Goal: Communication & Community: Participate in discussion

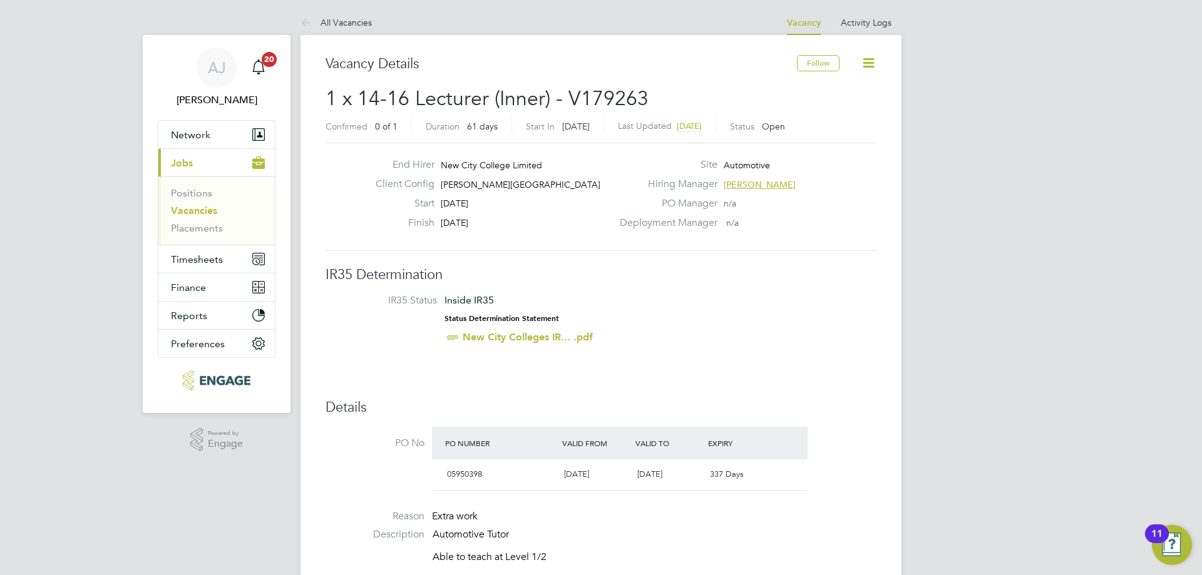
drag, startPoint x: 340, startPoint y: 18, endPoint x: 349, endPoint y: 17, distance: 8.9
click at [340, 18] on link "All Vacancies" at bounding box center [335, 22] width 71 height 11
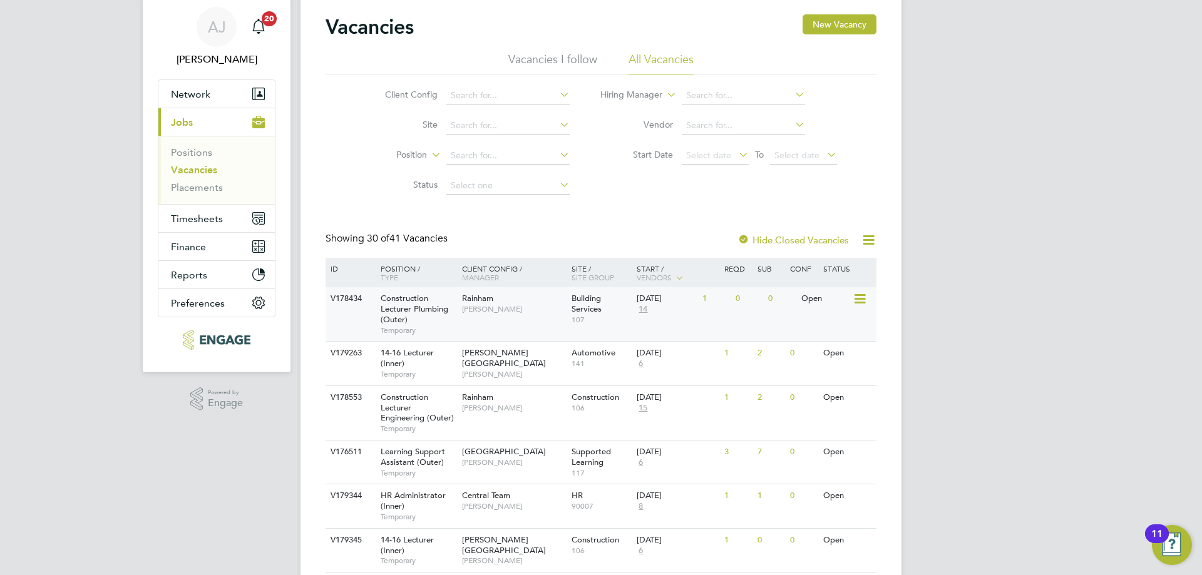
scroll to position [63, 0]
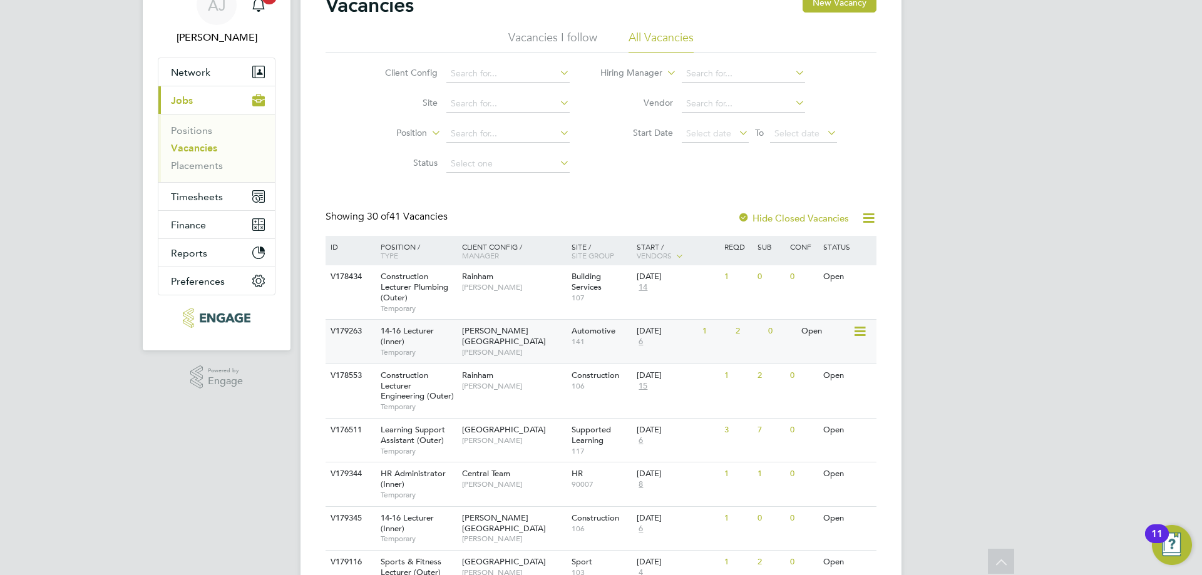
click at [417, 333] on span "14-16 Lecturer (Inner)" at bounding box center [407, 335] width 53 height 21
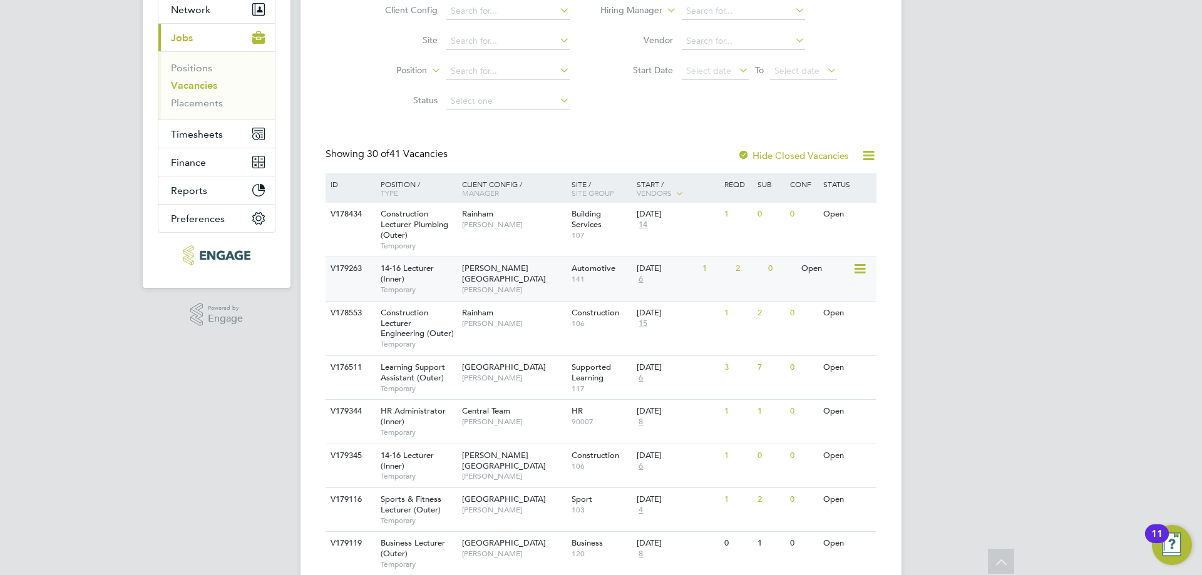
click at [642, 278] on span "6" at bounding box center [641, 279] width 8 height 11
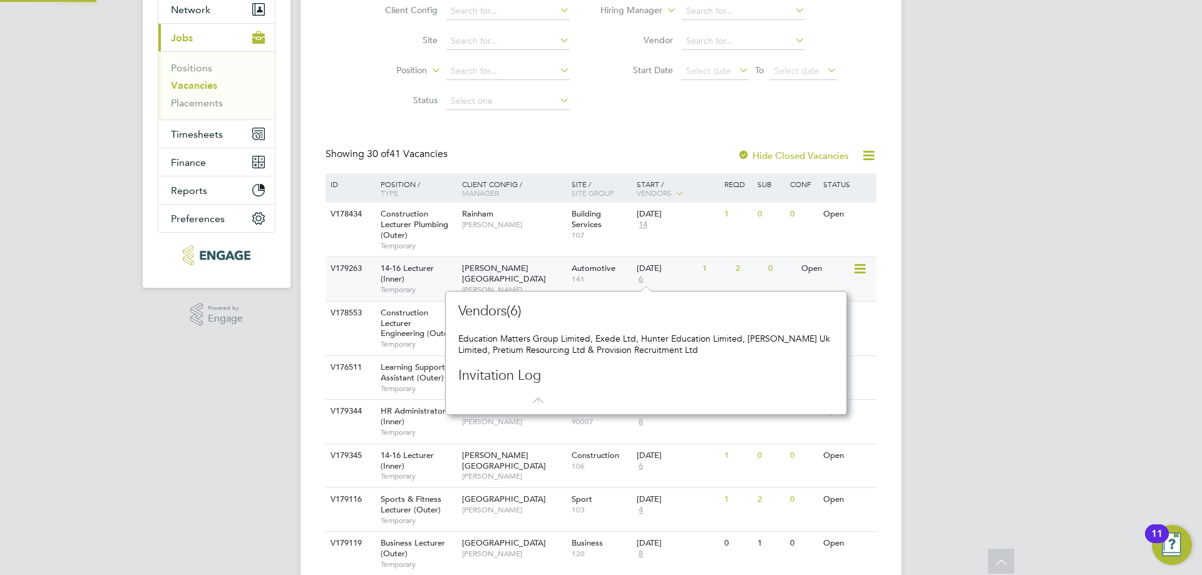
scroll to position [11, 9]
click at [644, 223] on span "14" at bounding box center [643, 225] width 13 height 11
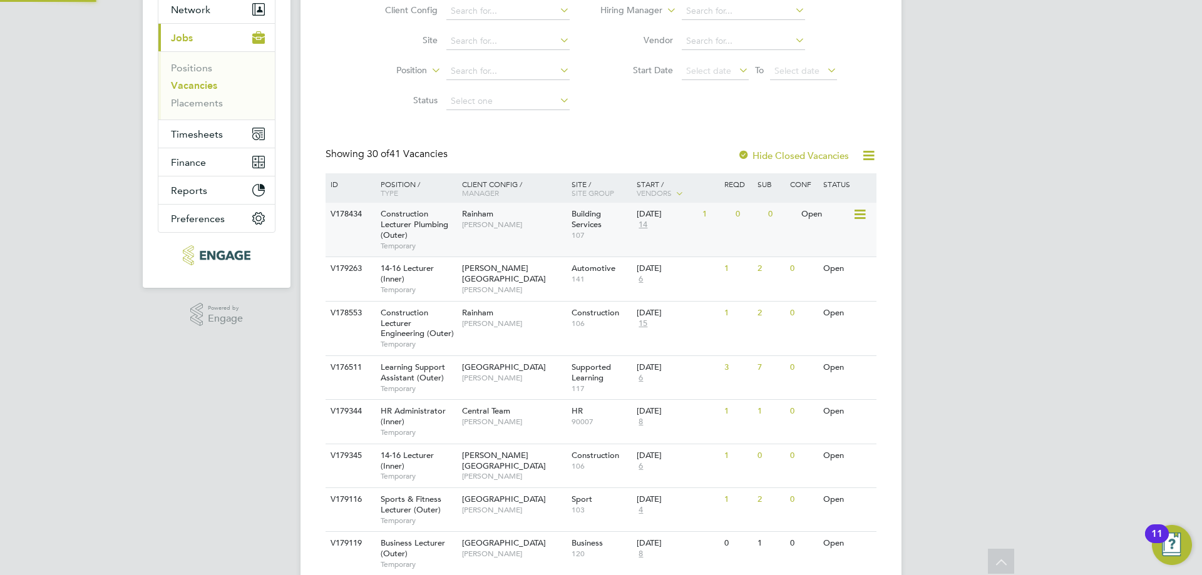
scroll to position [11, 14]
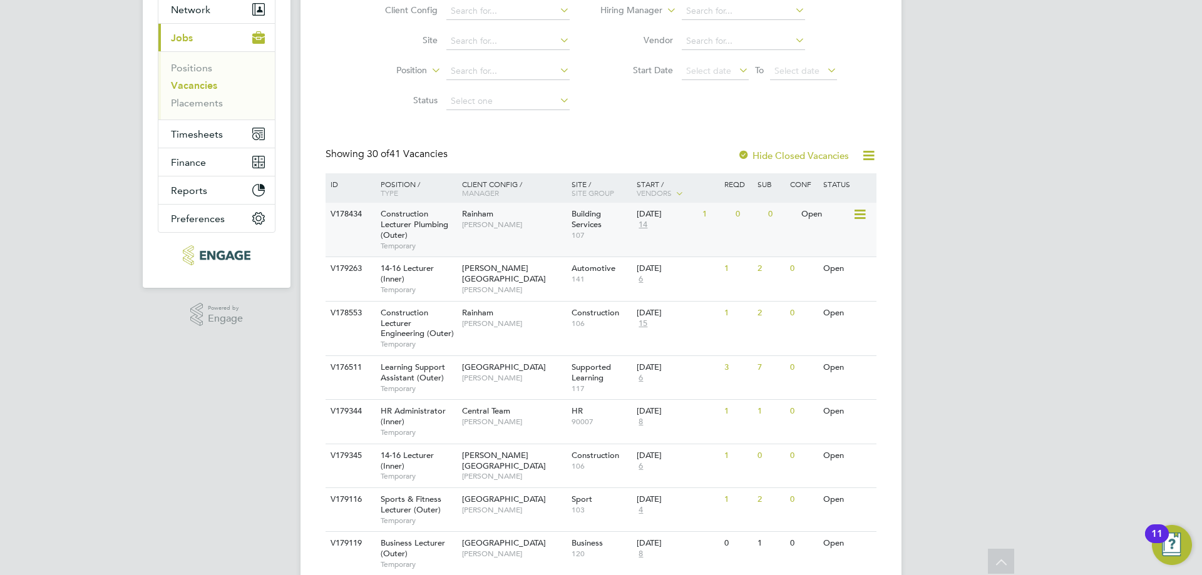
click at [645, 222] on span "14" at bounding box center [643, 225] width 13 height 11
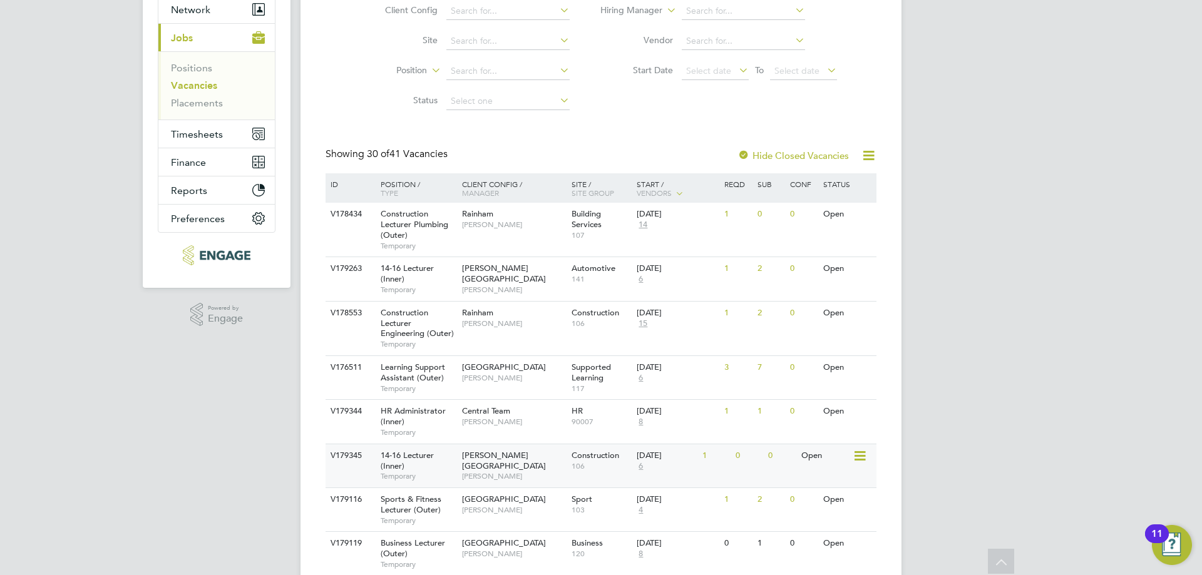
click at [642, 466] on span "6" at bounding box center [641, 466] width 8 height 11
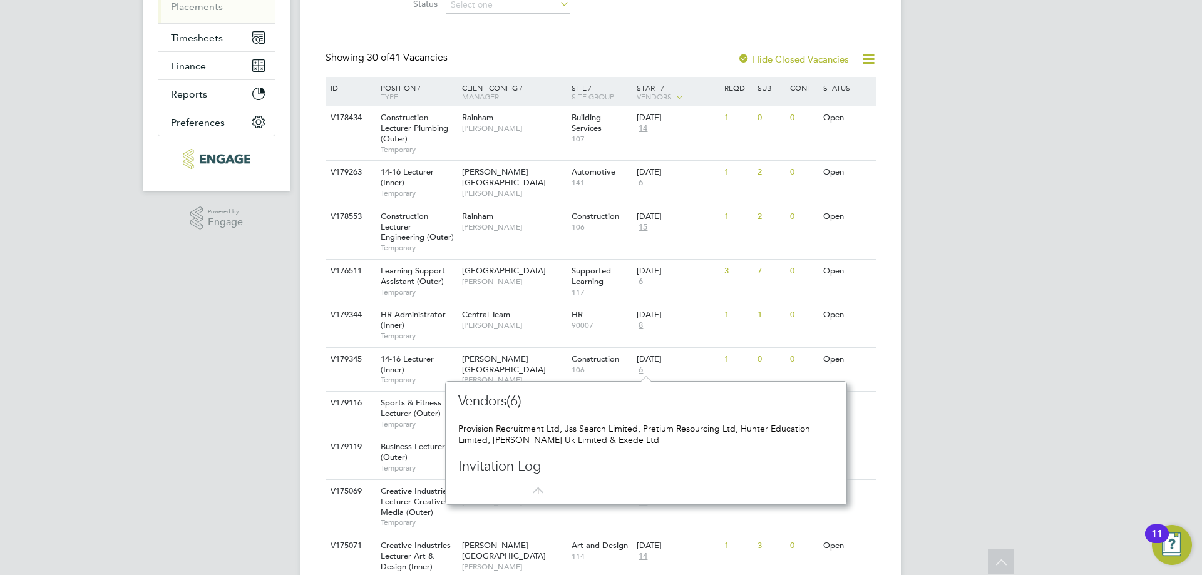
scroll to position [250, 0]
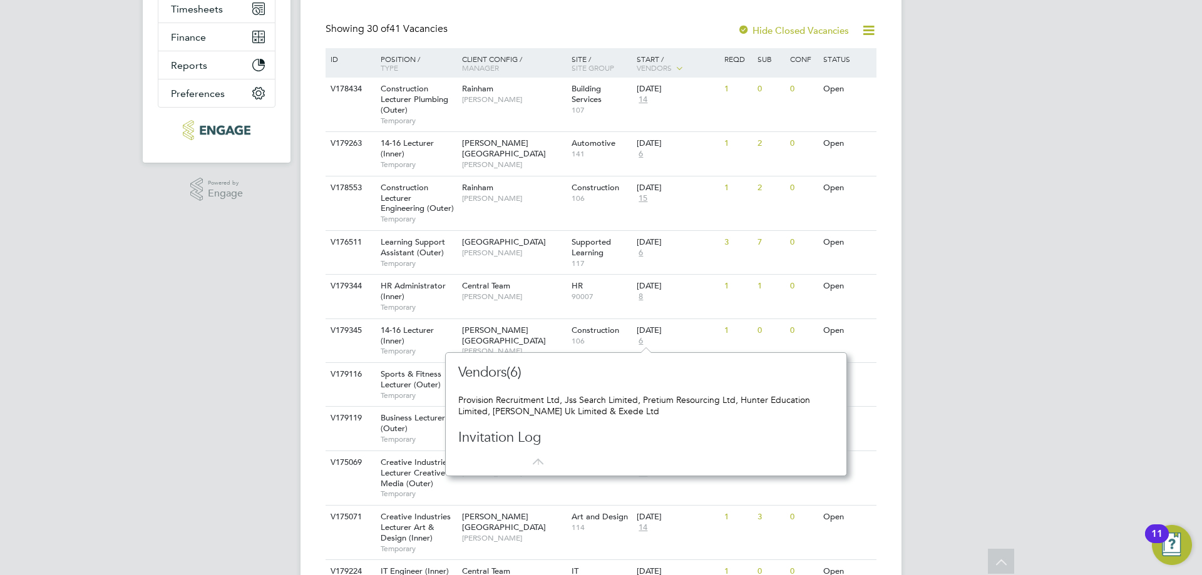
drag, startPoint x: 263, startPoint y: 351, endPoint x: 270, endPoint y: 351, distance: 6.9
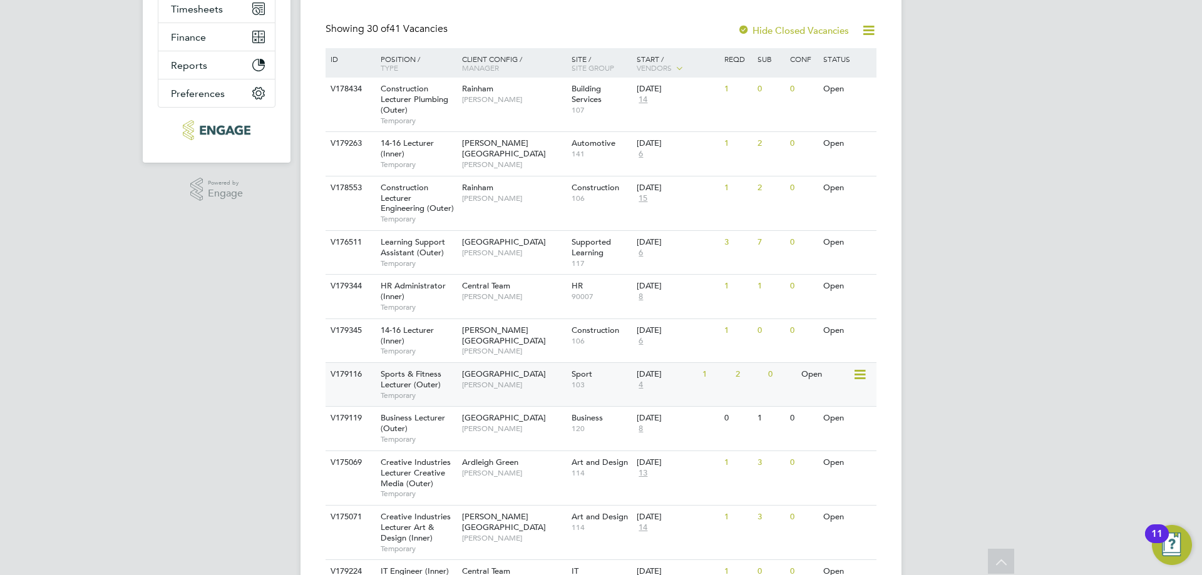
click at [641, 383] on span "4" at bounding box center [641, 385] width 8 height 11
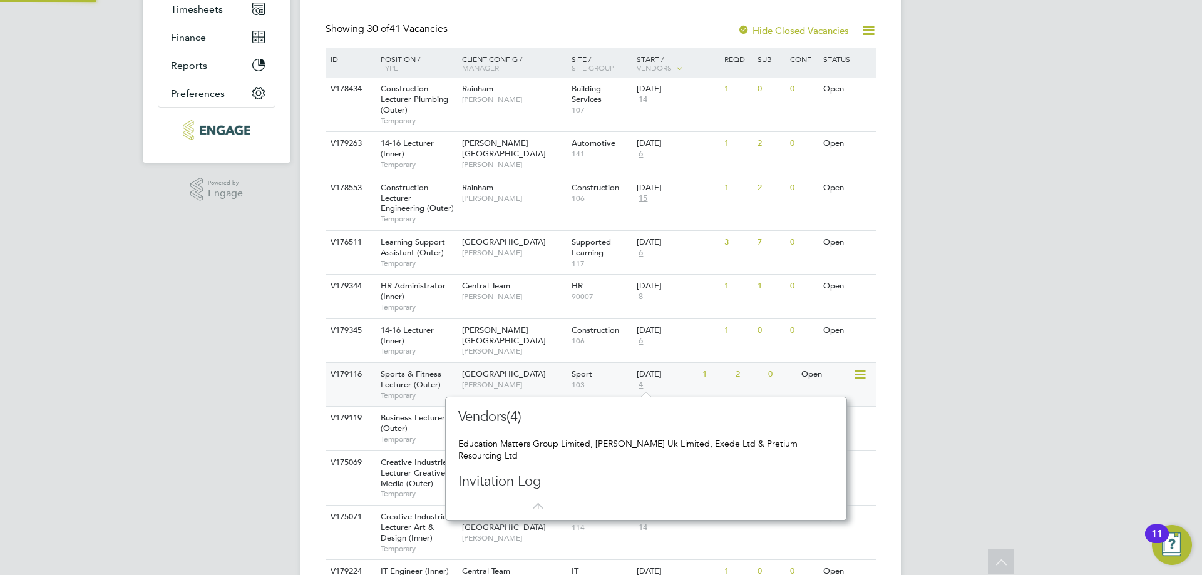
scroll to position [11, 9]
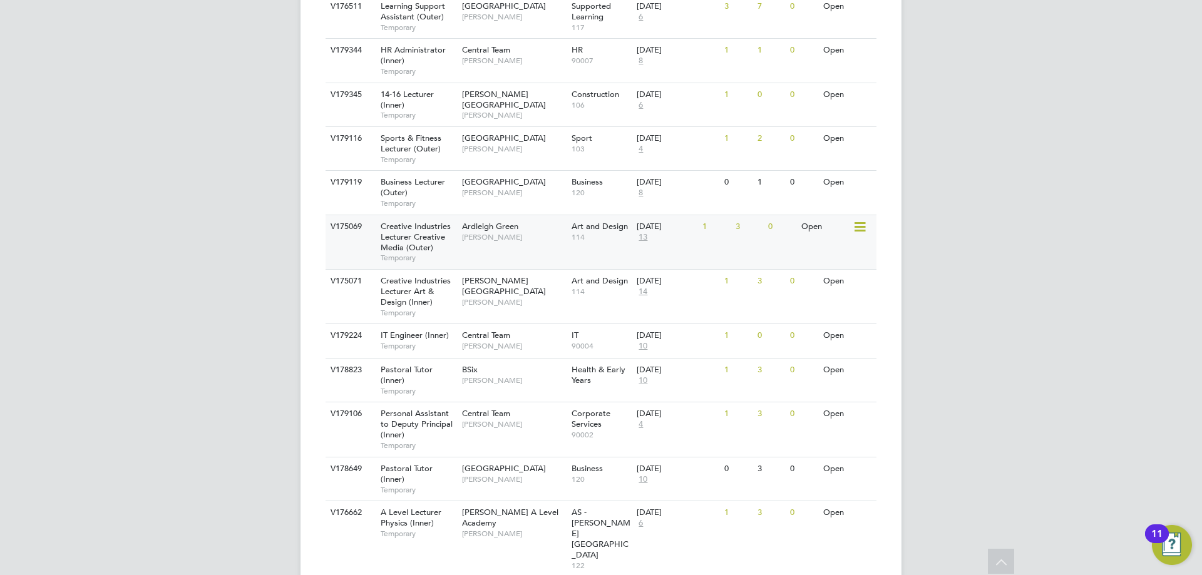
scroll to position [501, 0]
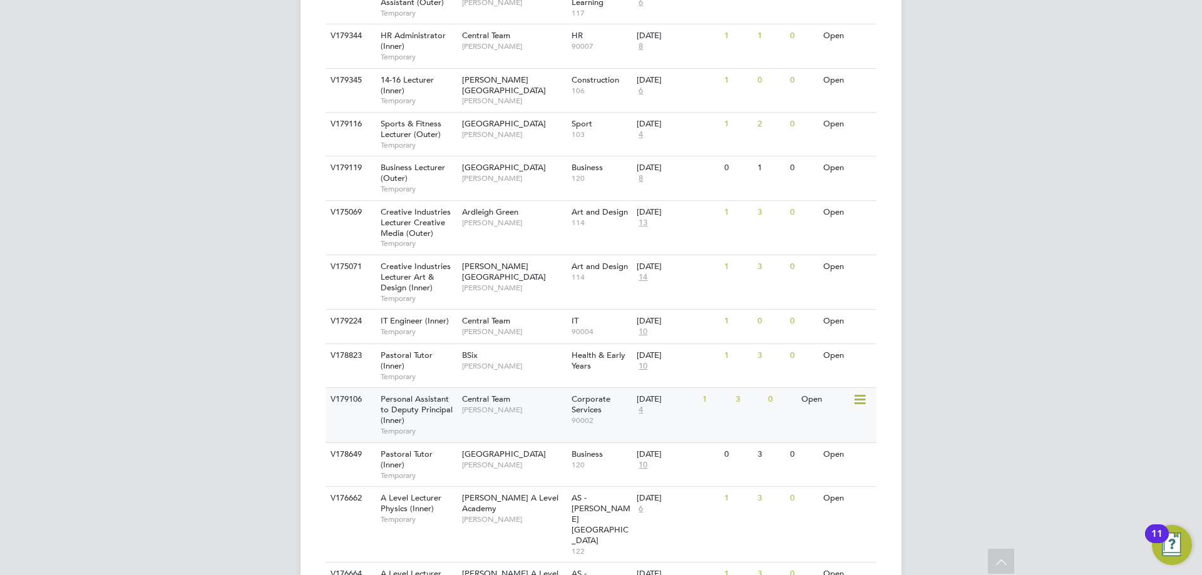
click at [643, 408] on span "4" at bounding box center [641, 410] width 8 height 11
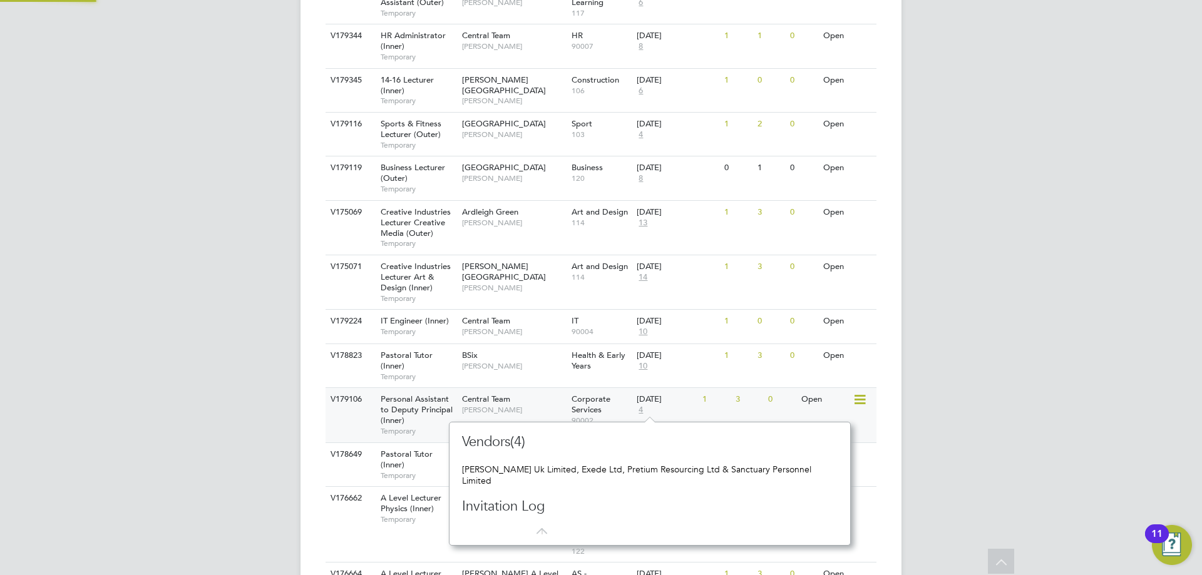
scroll to position [11, 9]
click at [990, 391] on div "[PERSON_NAME] [PERSON_NAME] Notifications 20 Applications: Network Team Members…" at bounding box center [601, 481] width 1202 height 1965
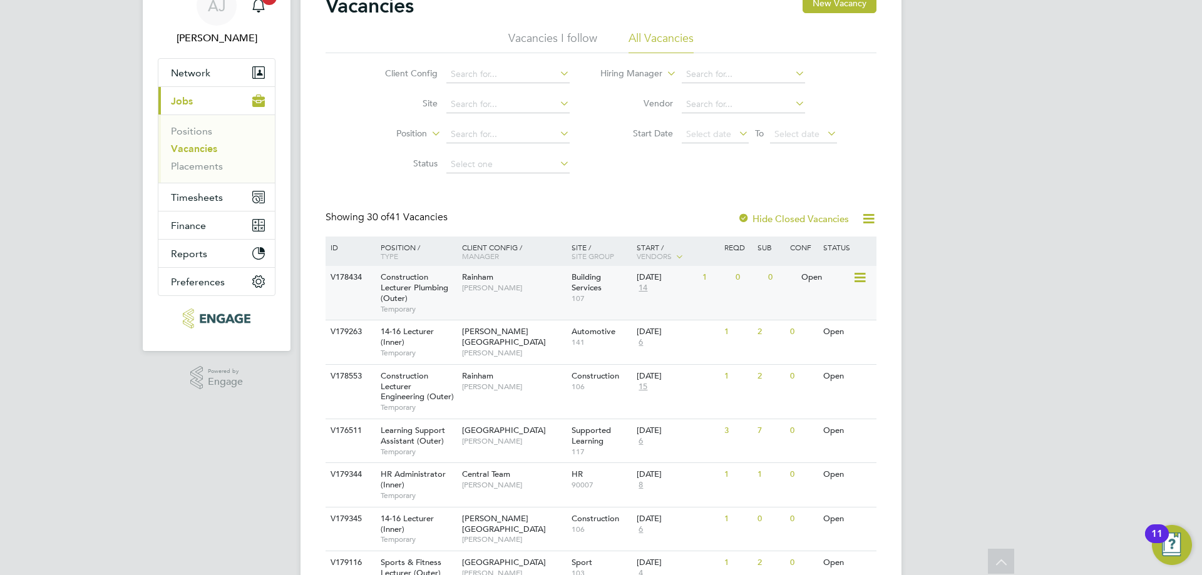
scroll to position [0, 0]
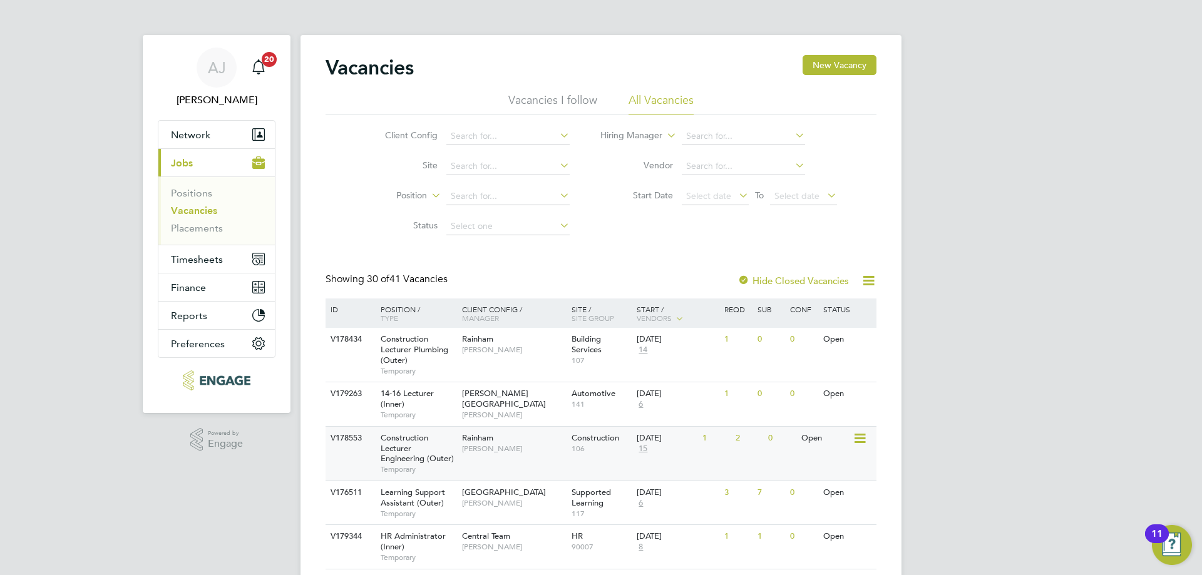
click at [402, 449] on span "Construction Lecturer Engineering (Outer)" at bounding box center [417, 449] width 73 height 32
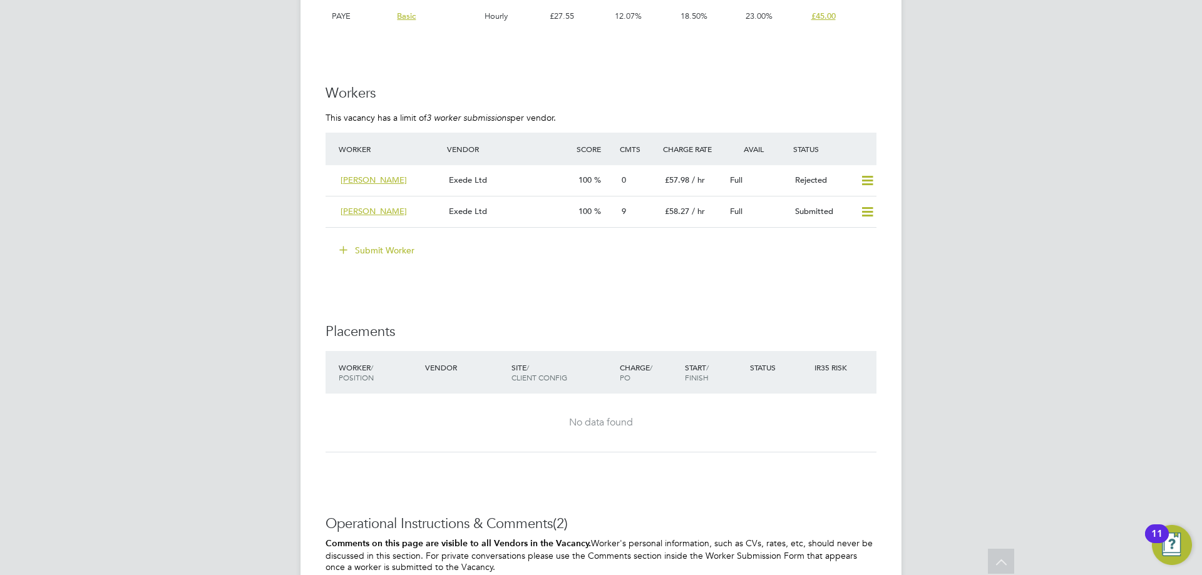
scroll to position [2219, 0]
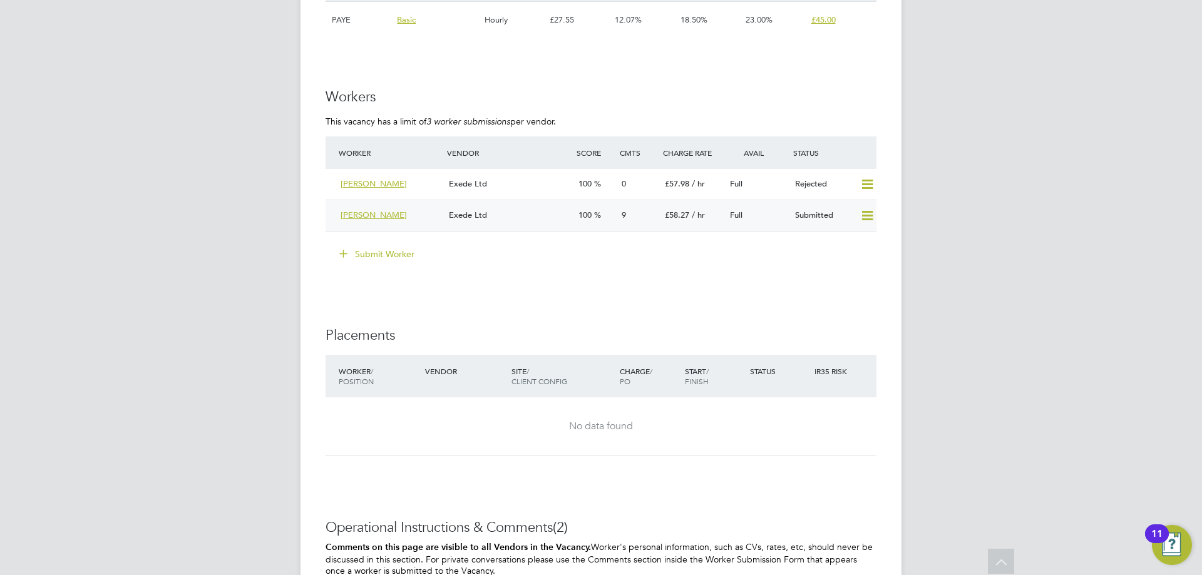
click at [528, 213] on div "Exede Ltd" at bounding box center [509, 215] width 130 height 21
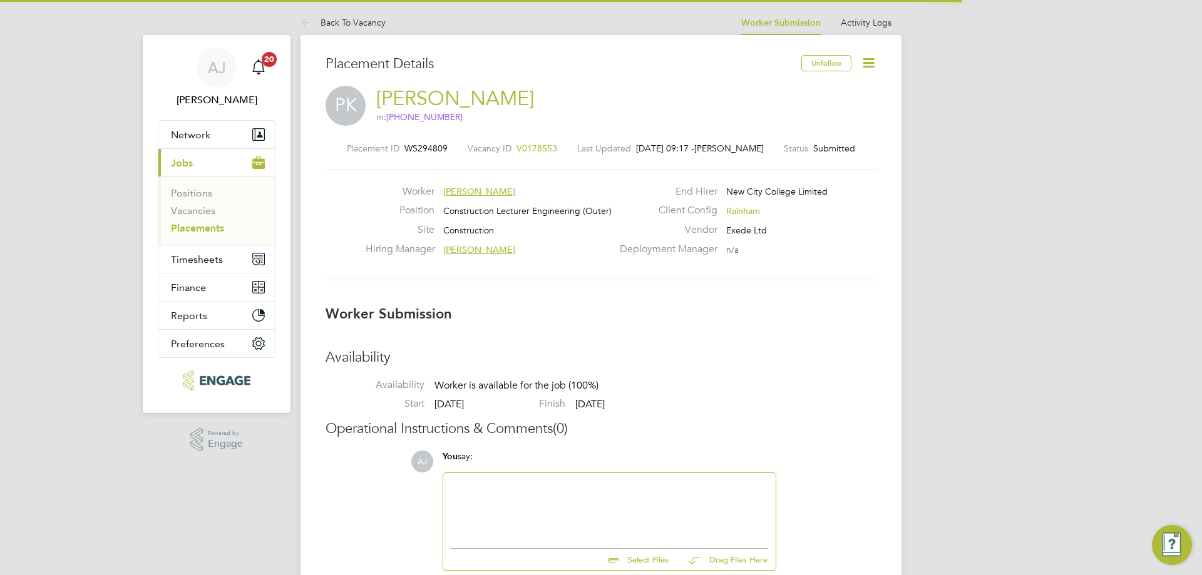
scroll to position [12, 190]
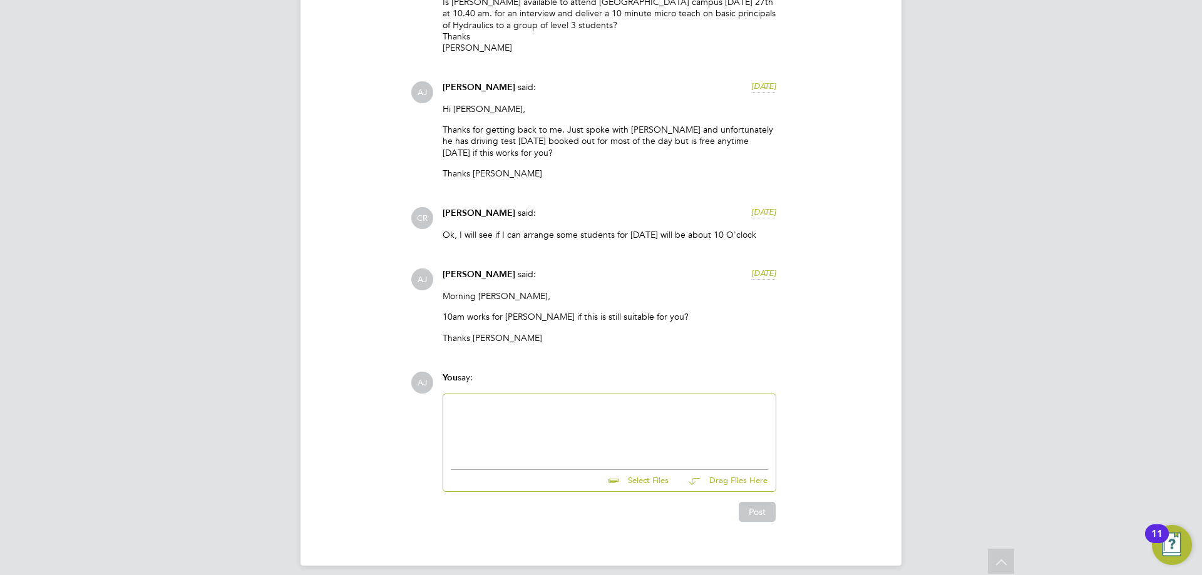
click at [497, 402] on div at bounding box center [609, 429] width 317 height 54
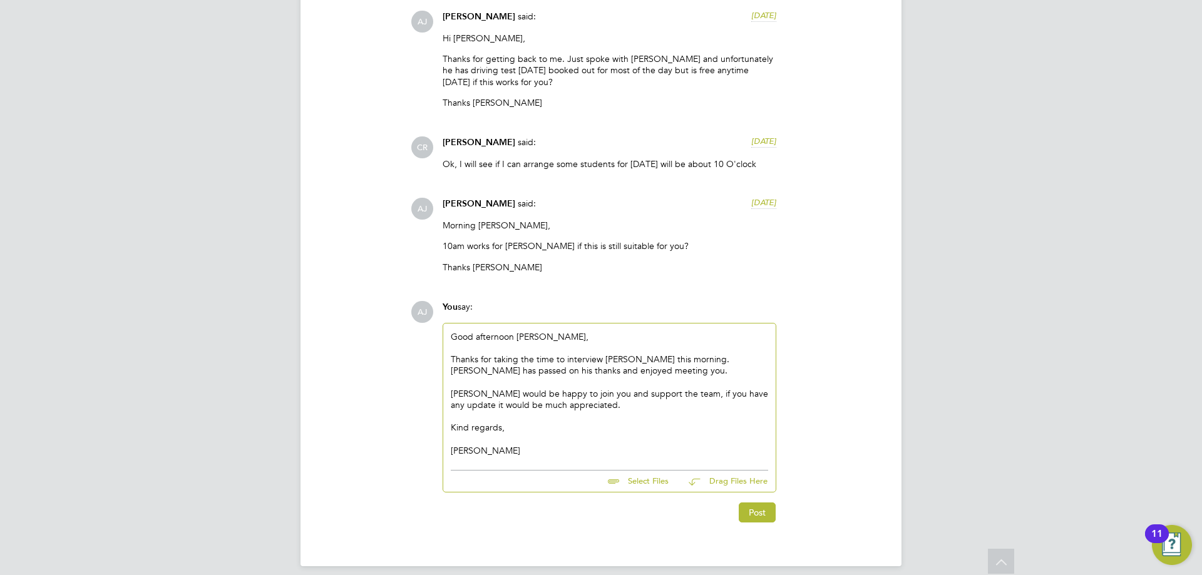
scroll to position [2121, 0]
click at [755, 502] on button "Post" at bounding box center [757, 512] width 37 height 20
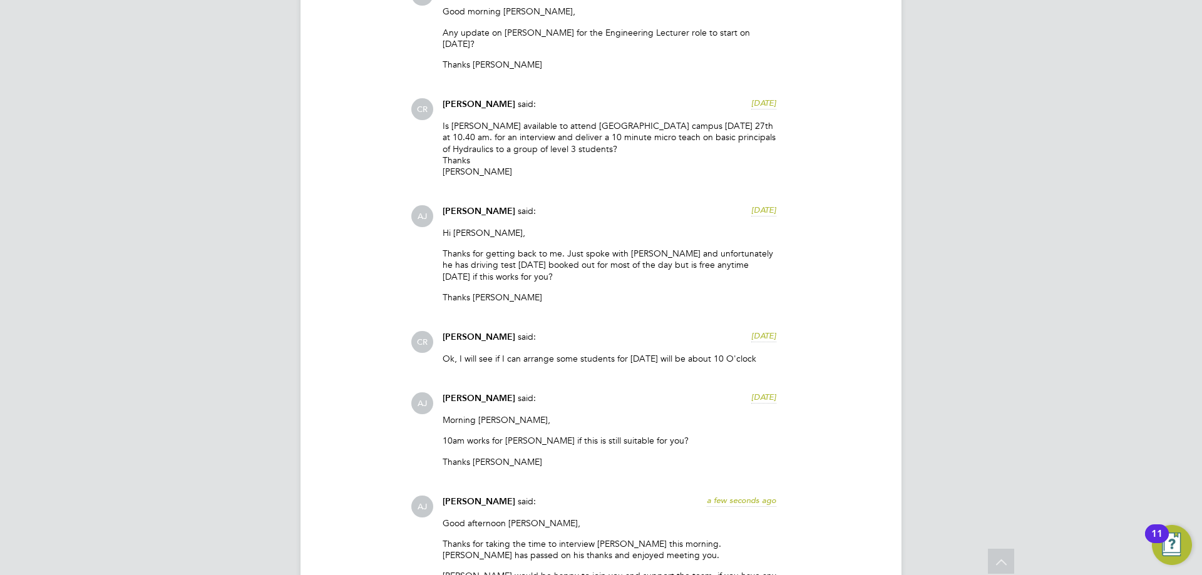
scroll to position [2176, 0]
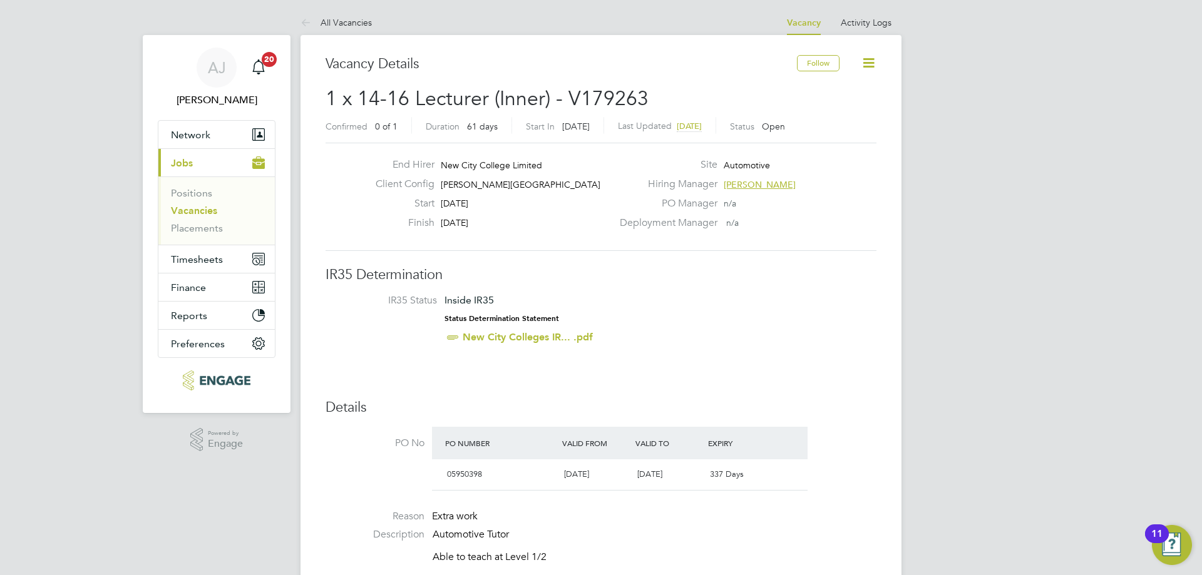
click at [698, 125] on span "[DATE]" at bounding box center [689, 126] width 25 height 11
drag, startPoint x: 314, startPoint y: 21, endPoint x: 318, endPoint y: 31, distance: 10.1
click at [315, 21] on icon at bounding box center [308, 24] width 16 height 16
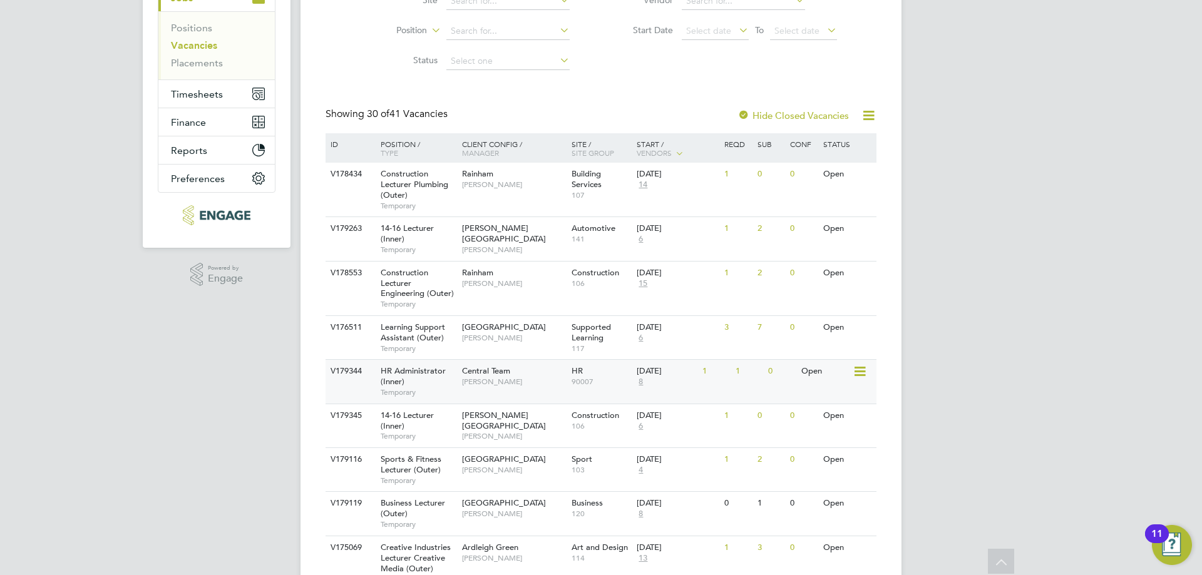
scroll to position [188, 0]
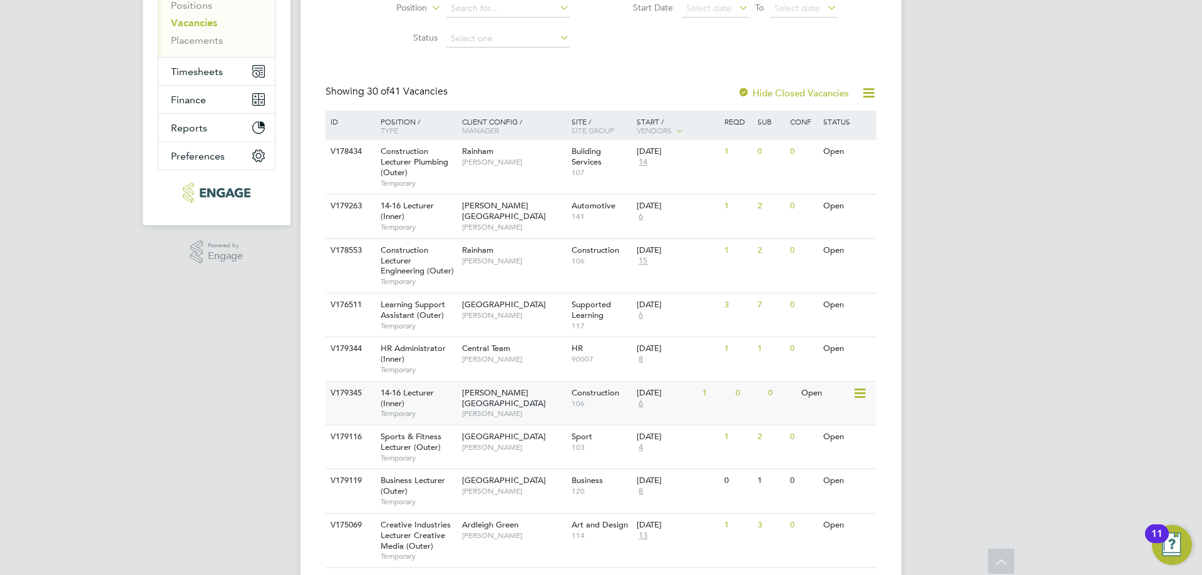
click at [427, 398] on div "14-16 Lecturer (Inner) Temporary" at bounding box center [415, 403] width 88 height 43
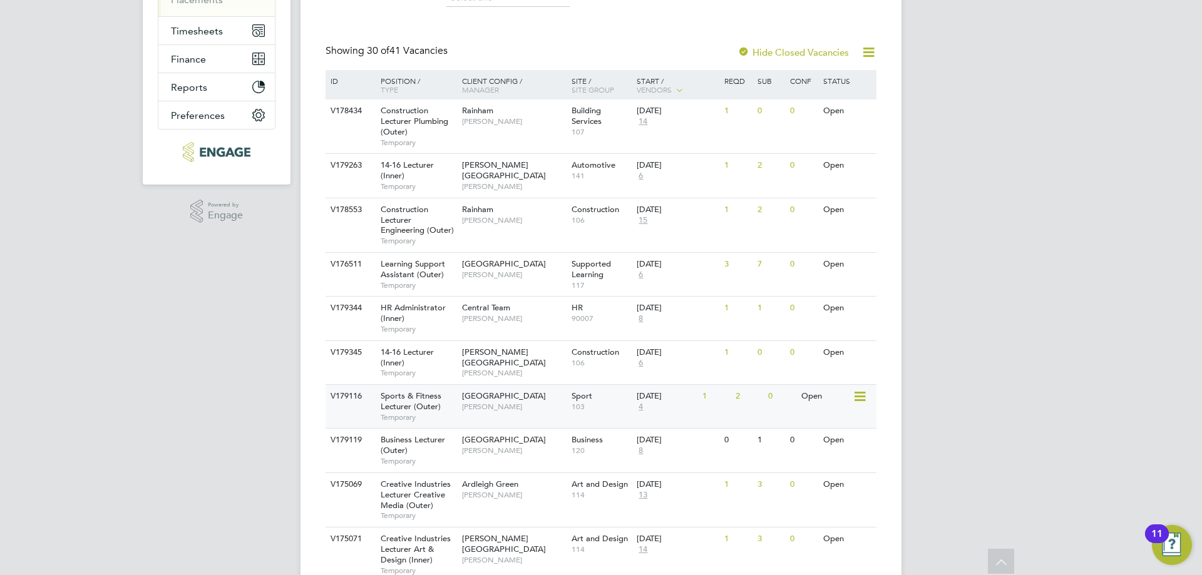
scroll to position [250, 0]
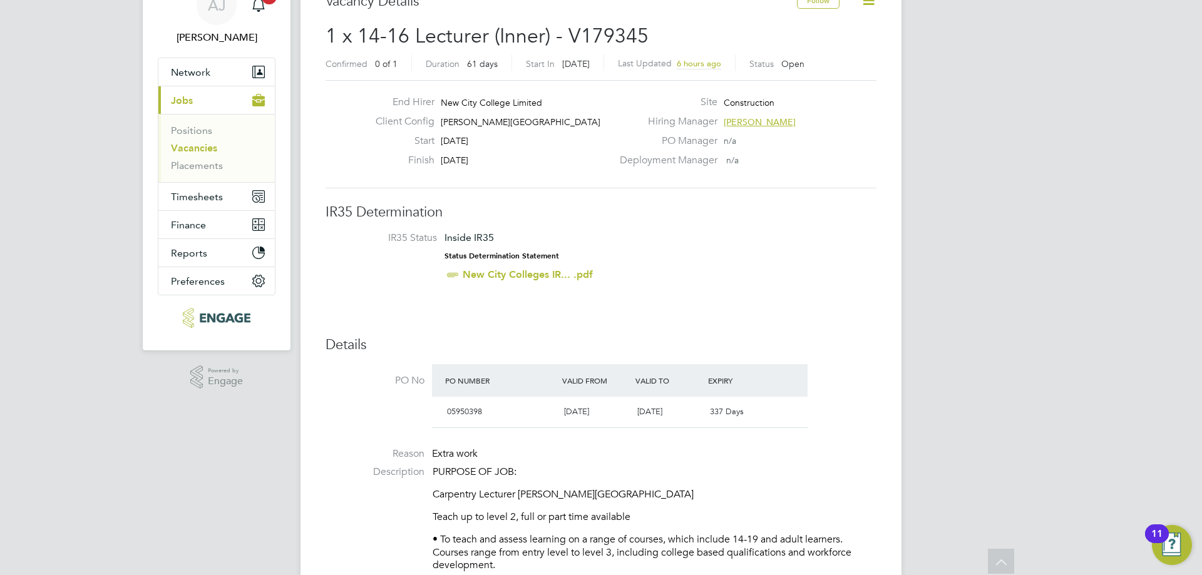
scroll to position [125, 0]
